Goal: Task Accomplishment & Management: Manage account settings

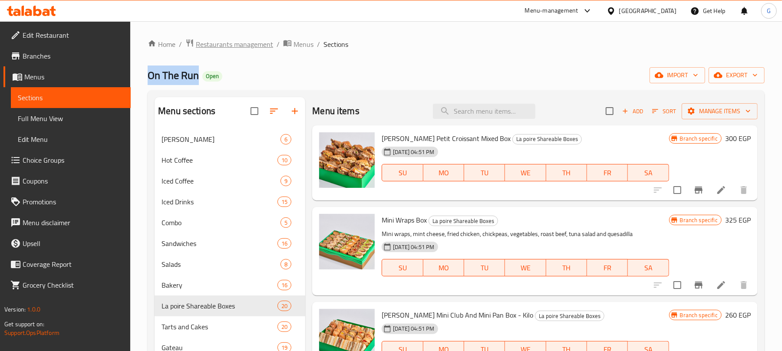
scroll to position [231, 0]
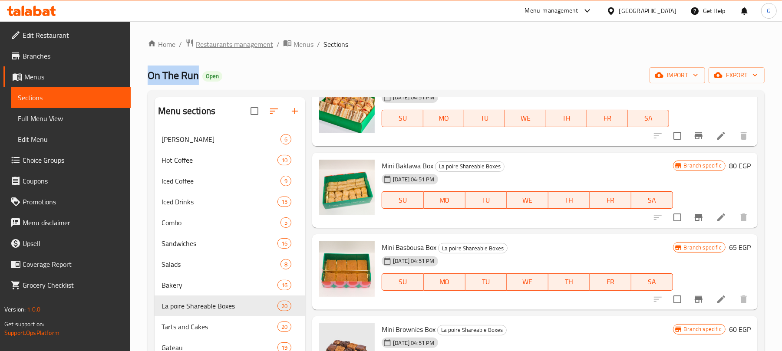
click at [224, 41] on span "Restaurants management" at bounding box center [234, 44] width 77 height 10
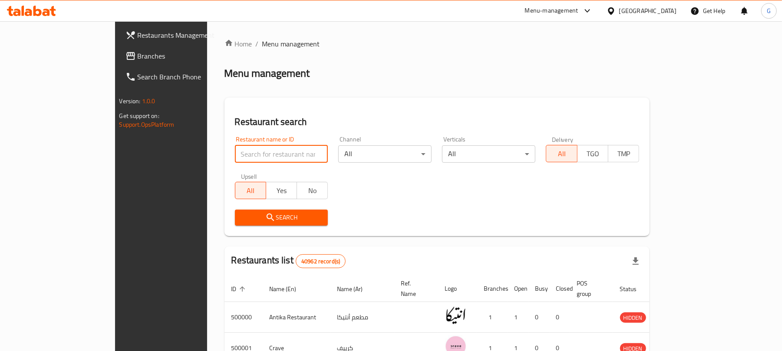
paste input "627466"
type input "627466"
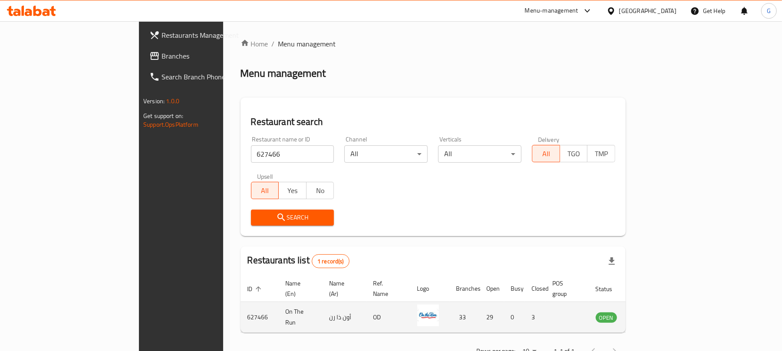
click at [652, 313] on icon "enhanced table" at bounding box center [646, 317] width 10 height 10
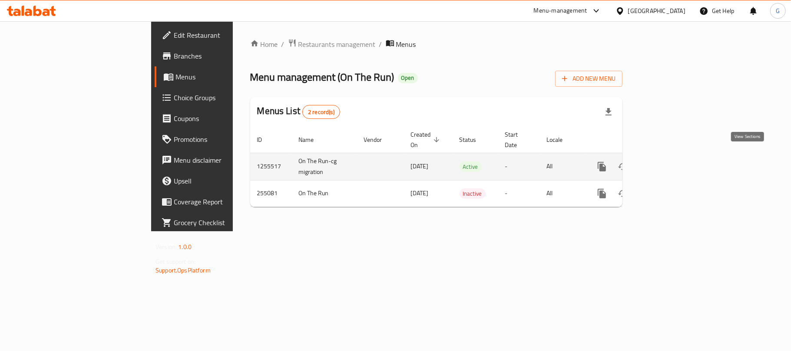
click at [668, 163] on icon "enhanced table" at bounding box center [664, 167] width 8 height 8
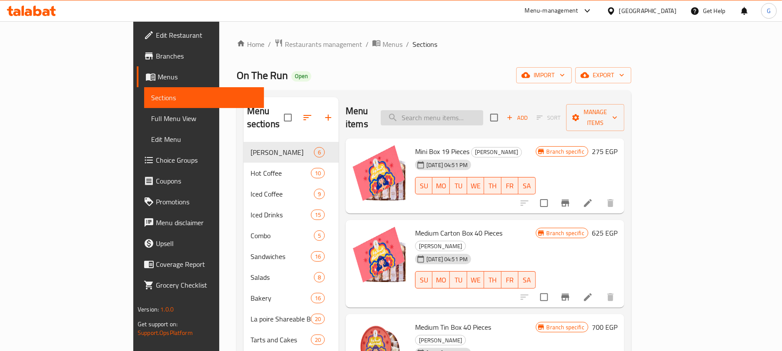
click at [483, 110] on input "search" at bounding box center [432, 117] width 102 height 15
paste input "Cake Pops Box medium"
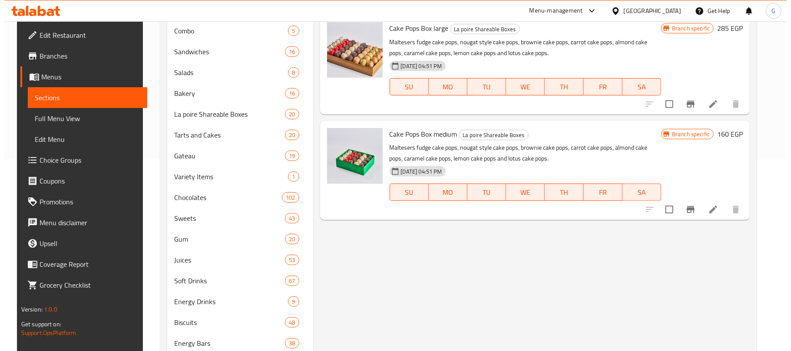
scroll to position [231, 0]
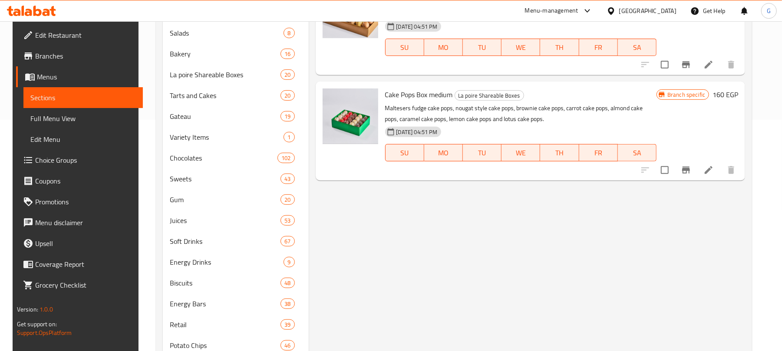
type input "Cake Pops Box"
click at [691, 172] on icon "Branch-specific-item" at bounding box center [686, 170] width 10 height 10
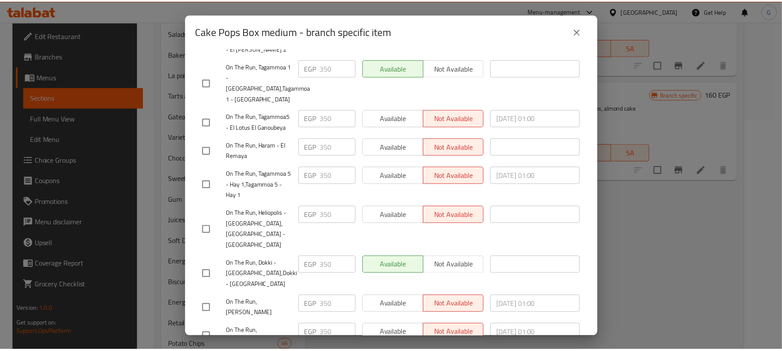
scroll to position [1152, 0]
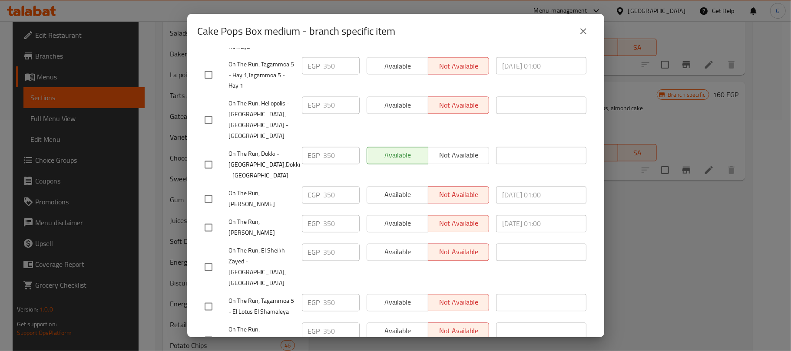
click at [586, 32] on icon "close" at bounding box center [583, 31] width 10 height 10
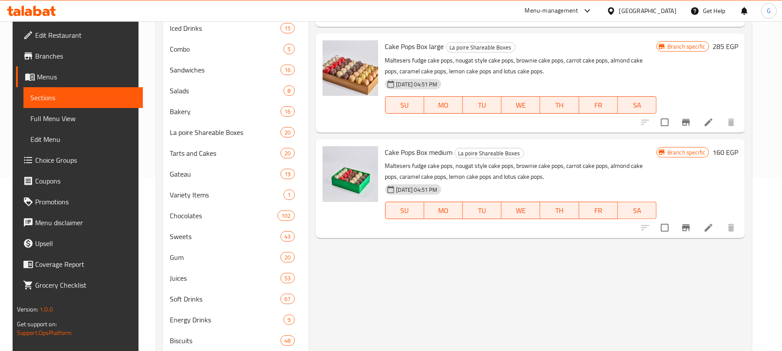
scroll to position [0, 0]
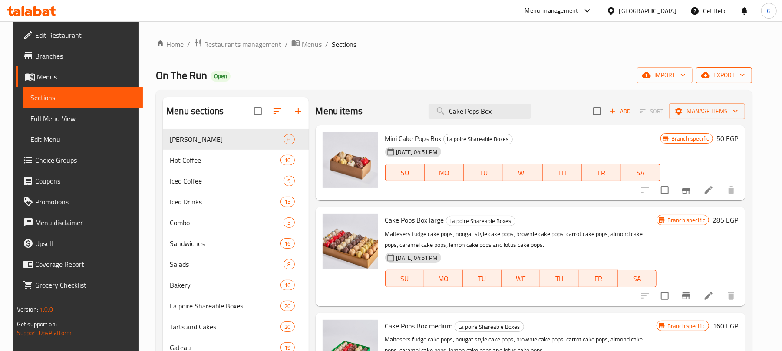
click at [738, 72] on span "export" at bounding box center [724, 75] width 42 height 11
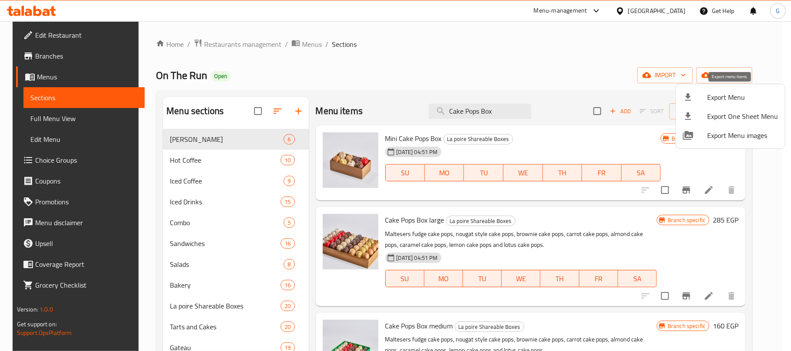
click at [722, 102] on span "Export Menu" at bounding box center [742, 97] width 71 height 10
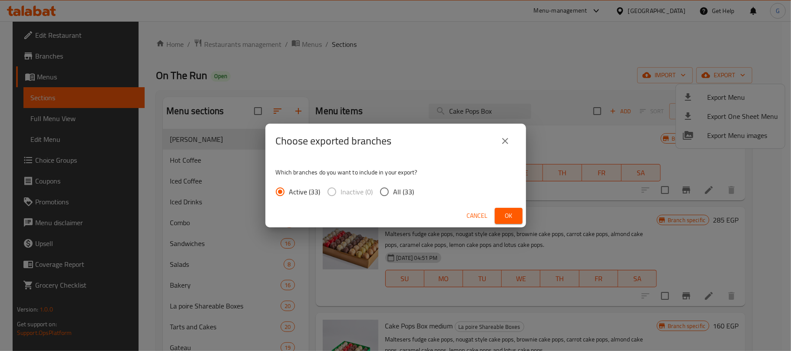
click at [396, 194] on span "All (33)" at bounding box center [403, 192] width 21 height 10
click at [393, 194] on input "All (33)" at bounding box center [384, 192] width 18 height 18
radio input "true"
click at [497, 216] on button "Ok" at bounding box center [508, 216] width 28 height 16
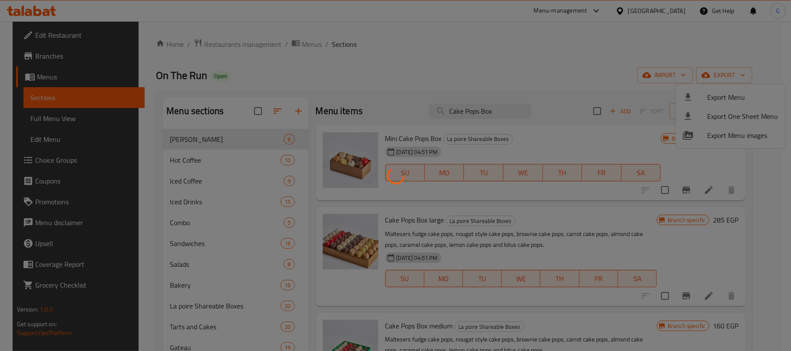
click at [569, 35] on div at bounding box center [395, 175] width 791 height 351
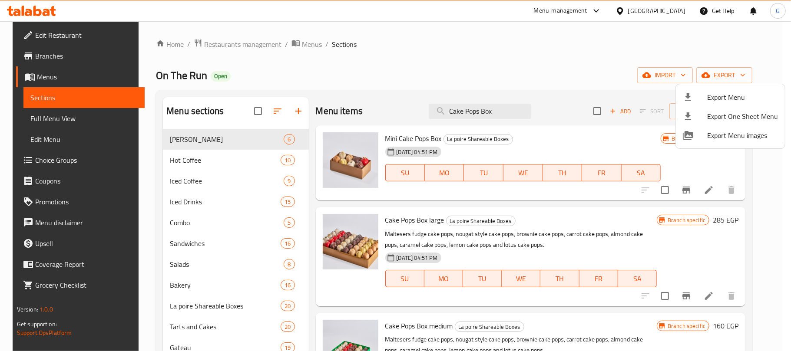
click at [579, 83] on div at bounding box center [395, 175] width 791 height 351
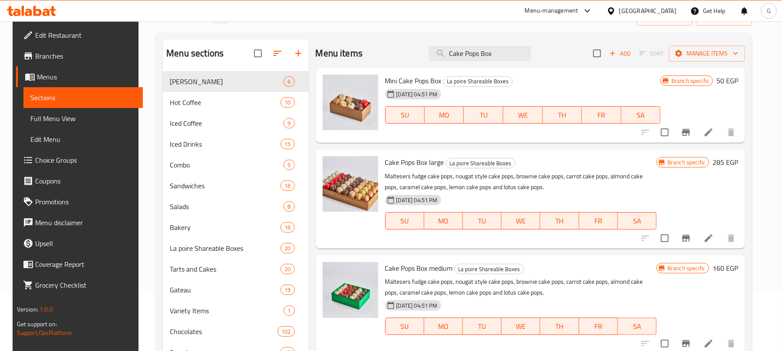
scroll to position [174, 0]
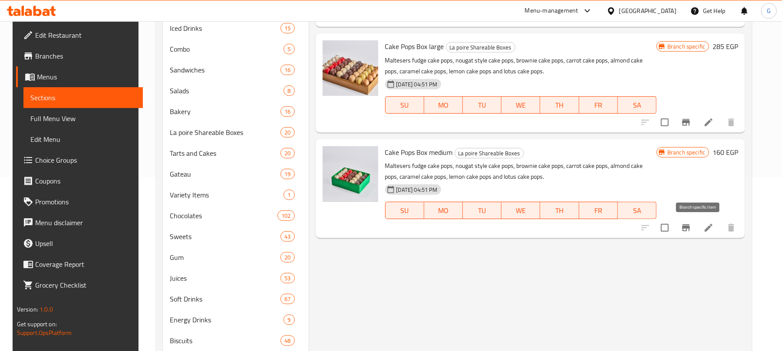
click at [690, 230] on icon "Branch-specific-item" at bounding box center [686, 227] width 8 height 7
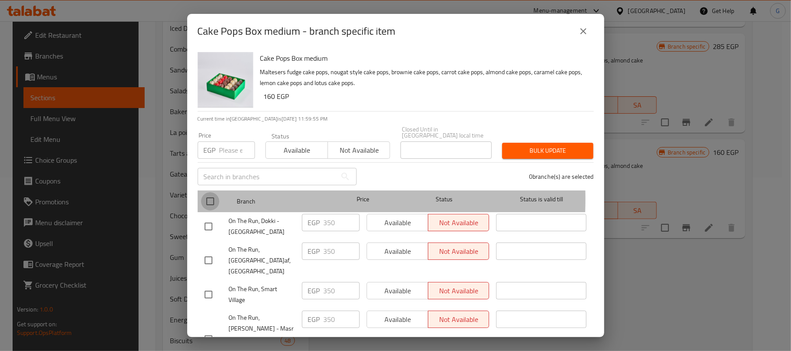
click at [209, 193] on input "checkbox" at bounding box center [210, 201] width 18 height 18
checkbox input "true"
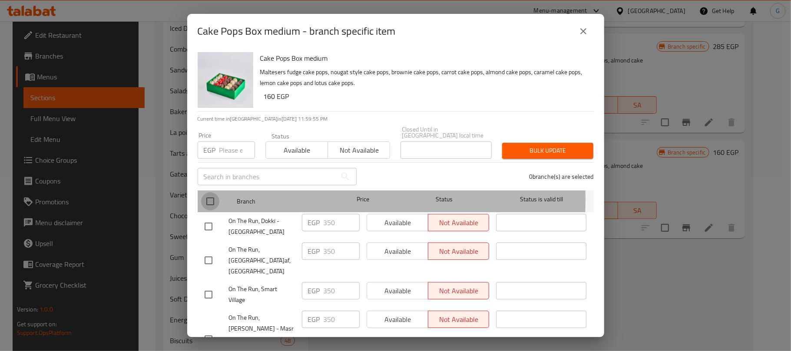
checkbox input "true"
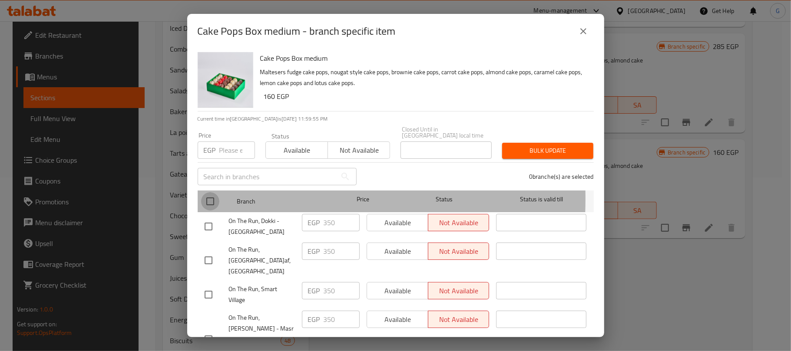
checkbox input "true"
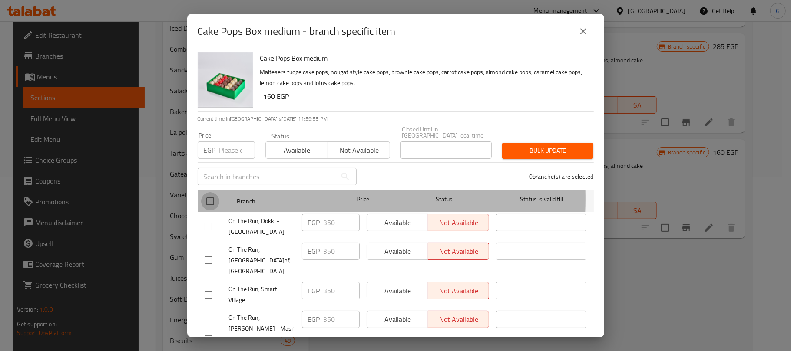
checkbox input "true"
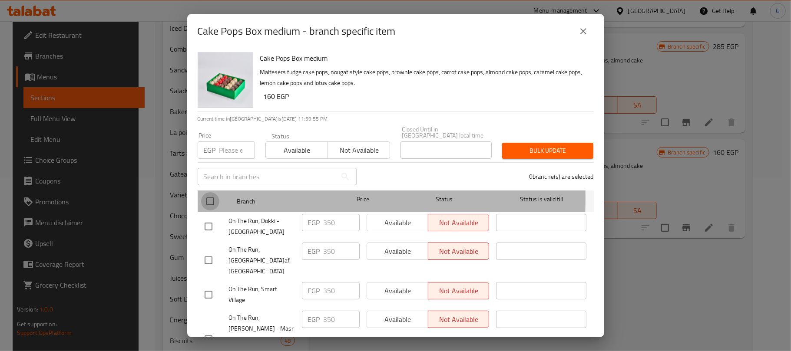
checkbox input "true"
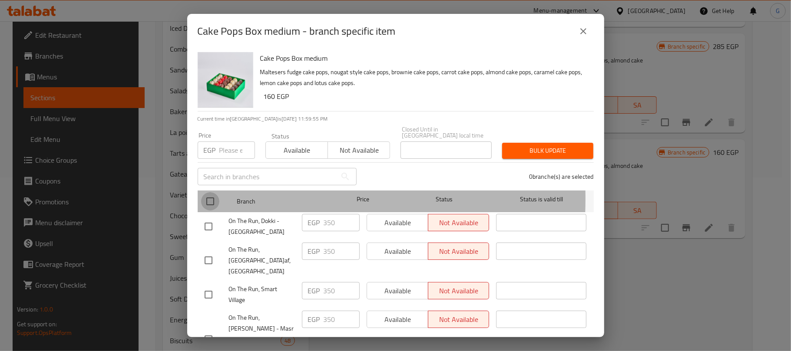
checkbox input "true"
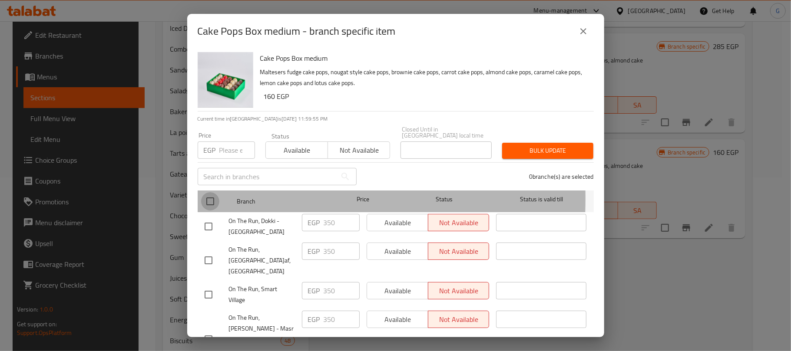
checkbox input "true"
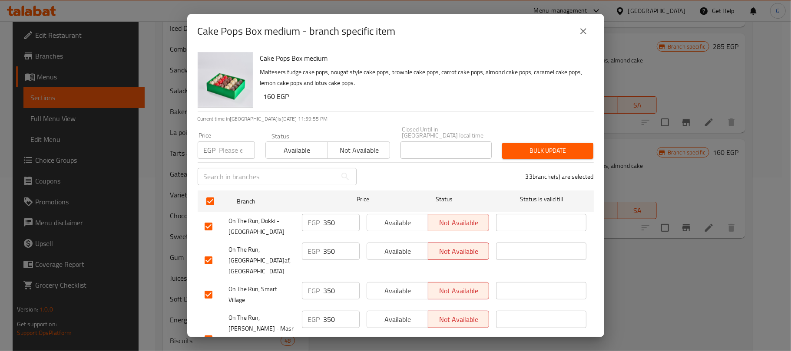
click at [229, 145] on input "number" at bounding box center [237, 150] width 36 height 17
paste input "450"
type input "450"
click at [521, 145] on span "Bulk update" at bounding box center [547, 150] width 77 height 11
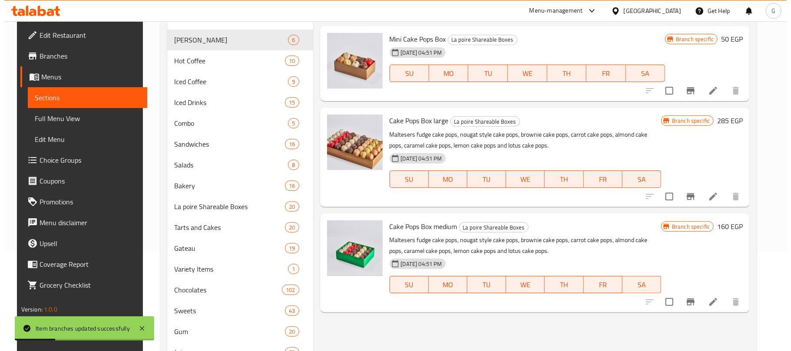
scroll to position [115, 0]
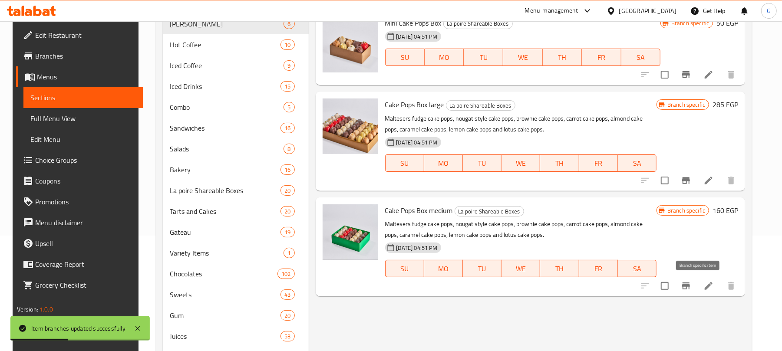
click at [690, 289] on icon "Branch-specific-item" at bounding box center [686, 286] width 8 height 7
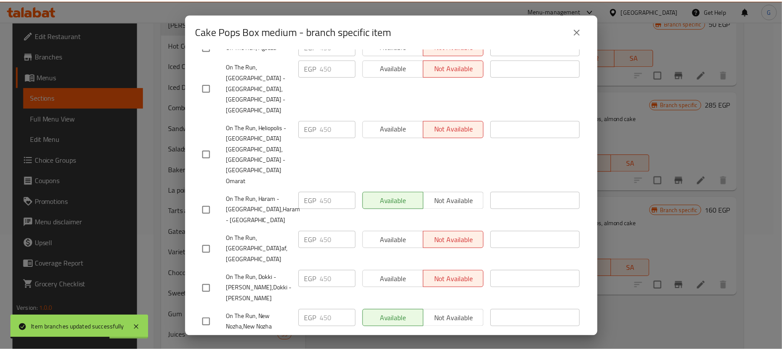
scroll to position [1152, 0]
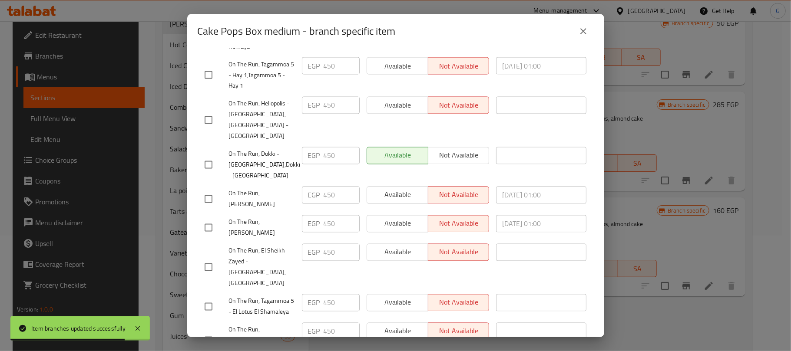
click at [584, 29] on icon "close" at bounding box center [583, 31] width 10 height 10
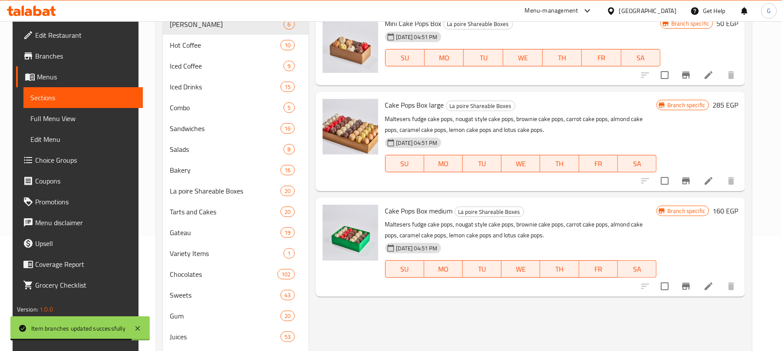
scroll to position [0, 0]
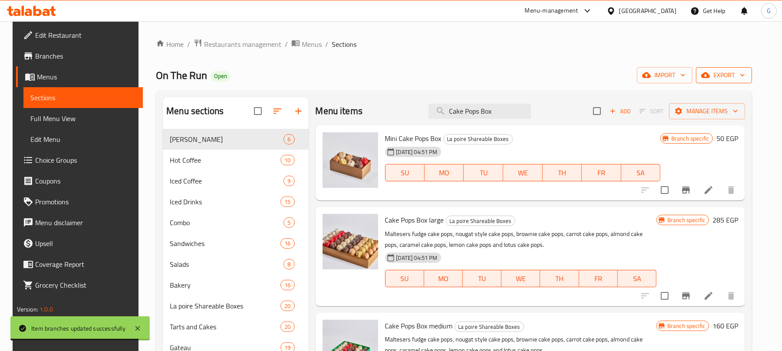
click at [745, 73] on span "export" at bounding box center [724, 75] width 42 height 11
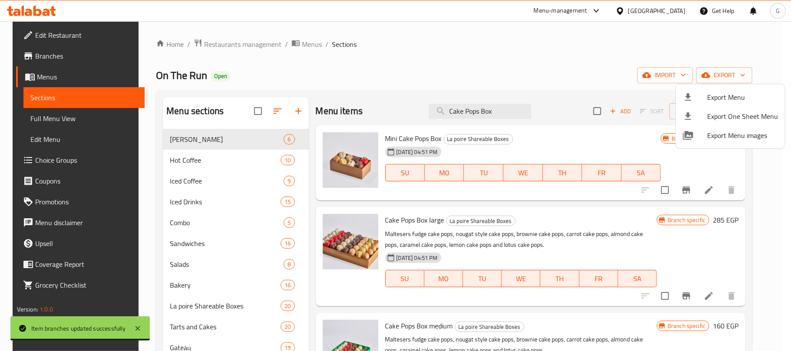
click at [742, 96] on span "Export Menu" at bounding box center [742, 97] width 71 height 10
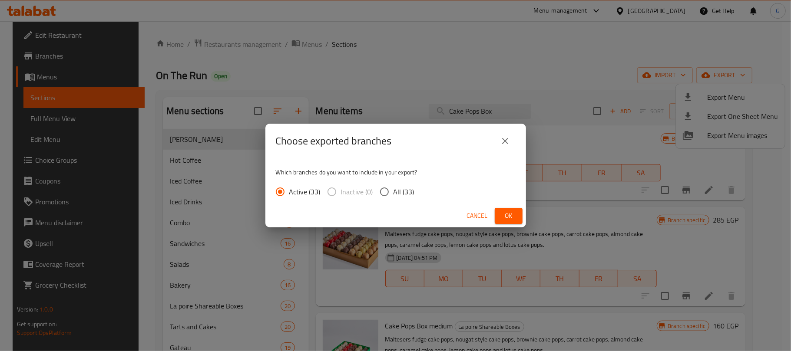
click at [379, 191] on input "All (33)" at bounding box center [384, 192] width 18 height 18
radio input "true"
click at [498, 211] on button "Ok" at bounding box center [508, 216] width 28 height 16
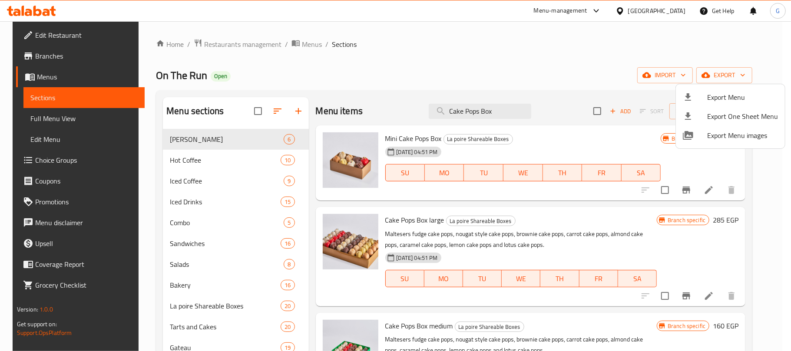
click at [283, 64] on div at bounding box center [395, 175] width 791 height 351
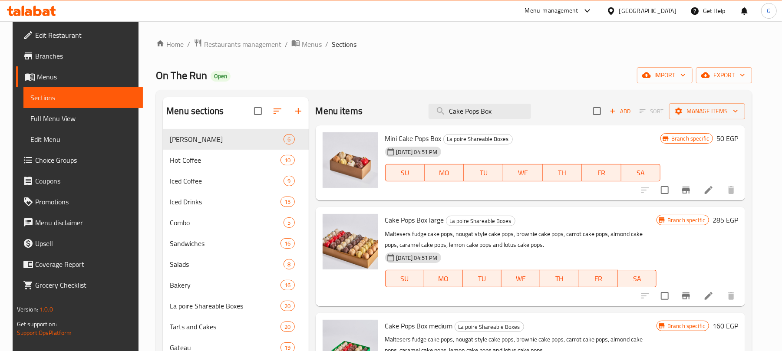
click at [55, 53] on span "Branches" at bounding box center [85, 56] width 101 height 10
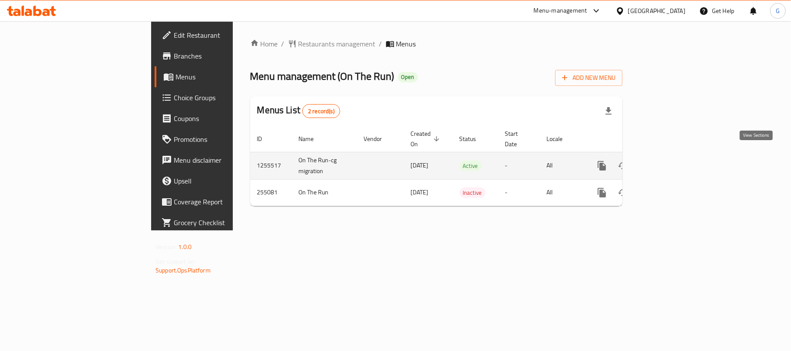
click at [669, 161] on icon "enhanced table" at bounding box center [664, 166] width 10 height 10
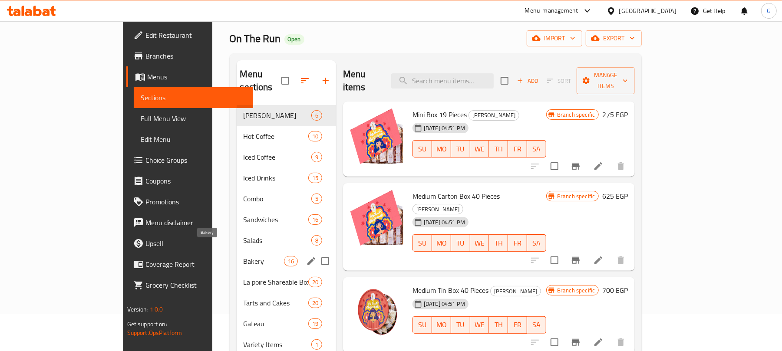
scroll to position [58, 0]
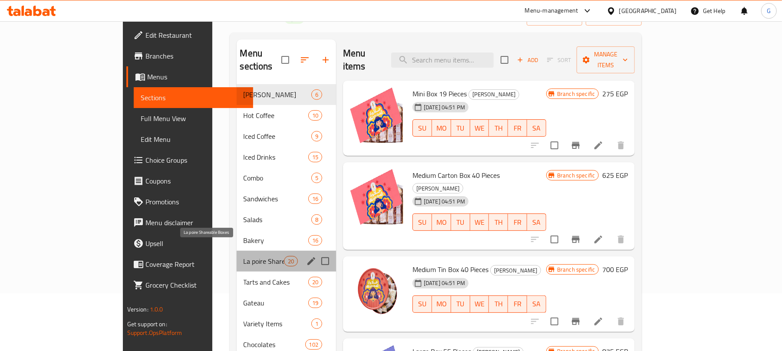
click at [244, 256] on span "La poire Shareable Boxes" at bounding box center [264, 261] width 40 height 10
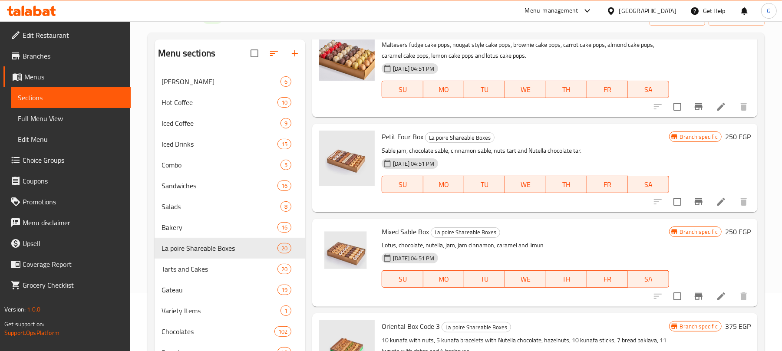
scroll to position [926, 0]
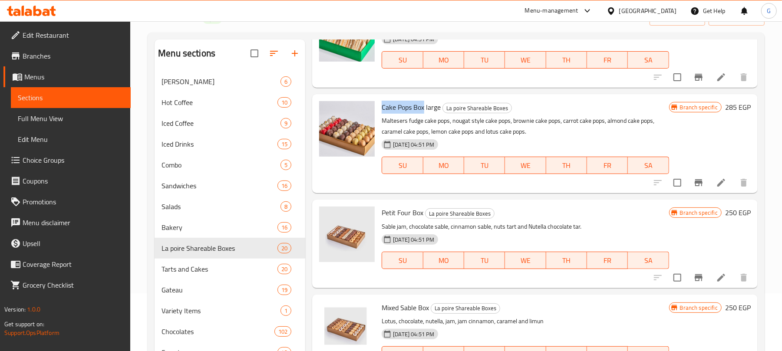
drag, startPoint x: 424, startPoint y: 106, endPoint x: 379, endPoint y: 109, distance: 44.9
click at [379, 109] on div "Cake Pops Box large La poire Shareable Boxes Maltesers fudge cake pops, nougat …" at bounding box center [525, 144] width 294 height 92
copy span "Cake Pops Box"
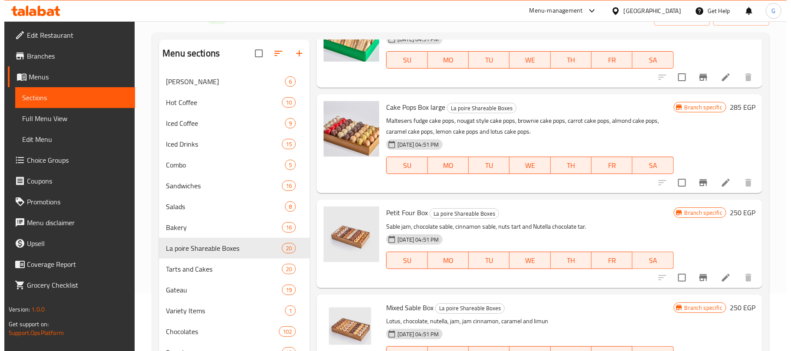
scroll to position [423, 0]
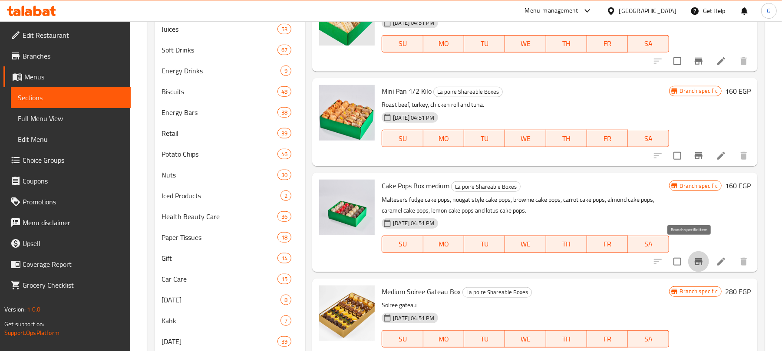
click at [695, 258] on icon "Branch-specific-item" at bounding box center [699, 261] width 8 height 7
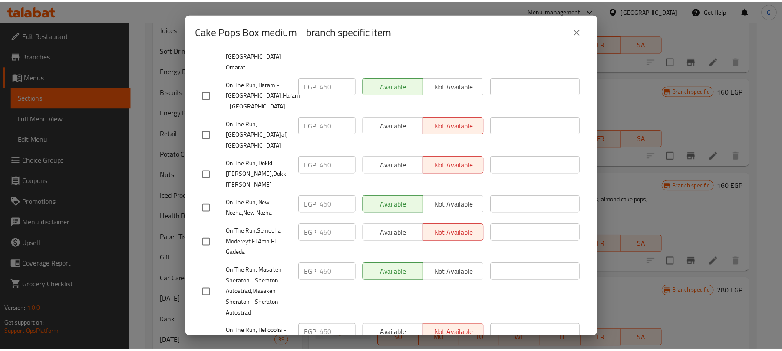
scroll to position [636, 0]
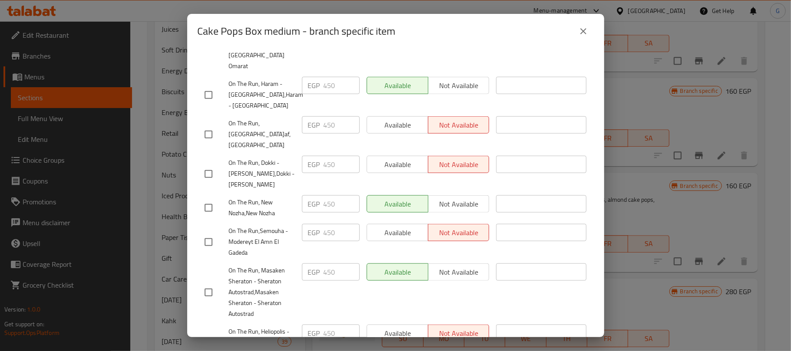
click at [587, 26] on icon "close" at bounding box center [583, 31] width 10 height 10
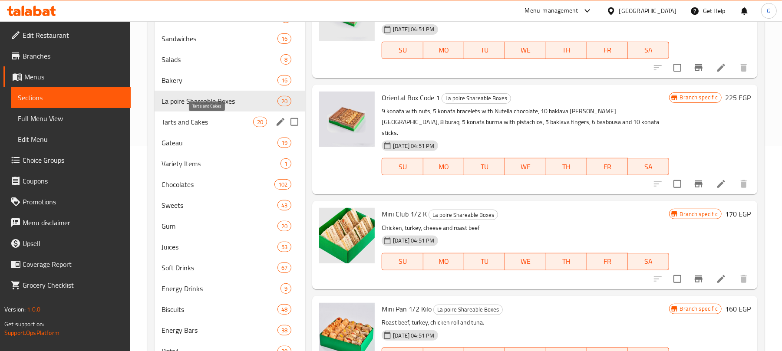
scroll to position [191, 0]
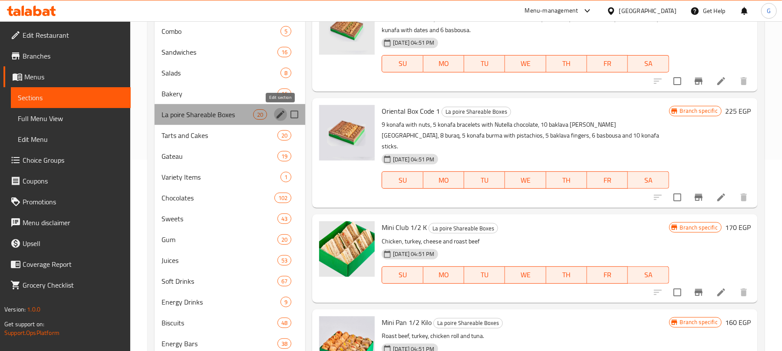
click at [280, 119] on icon "edit" at bounding box center [280, 114] width 10 height 10
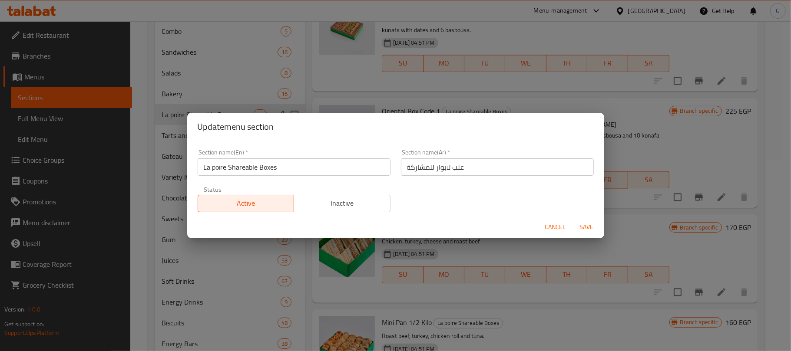
click at [554, 230] on span "Cancel" at bounding box center [555, 227] width 21 height 11
